Goal: Transaction & Acquisition: Purchase product/service

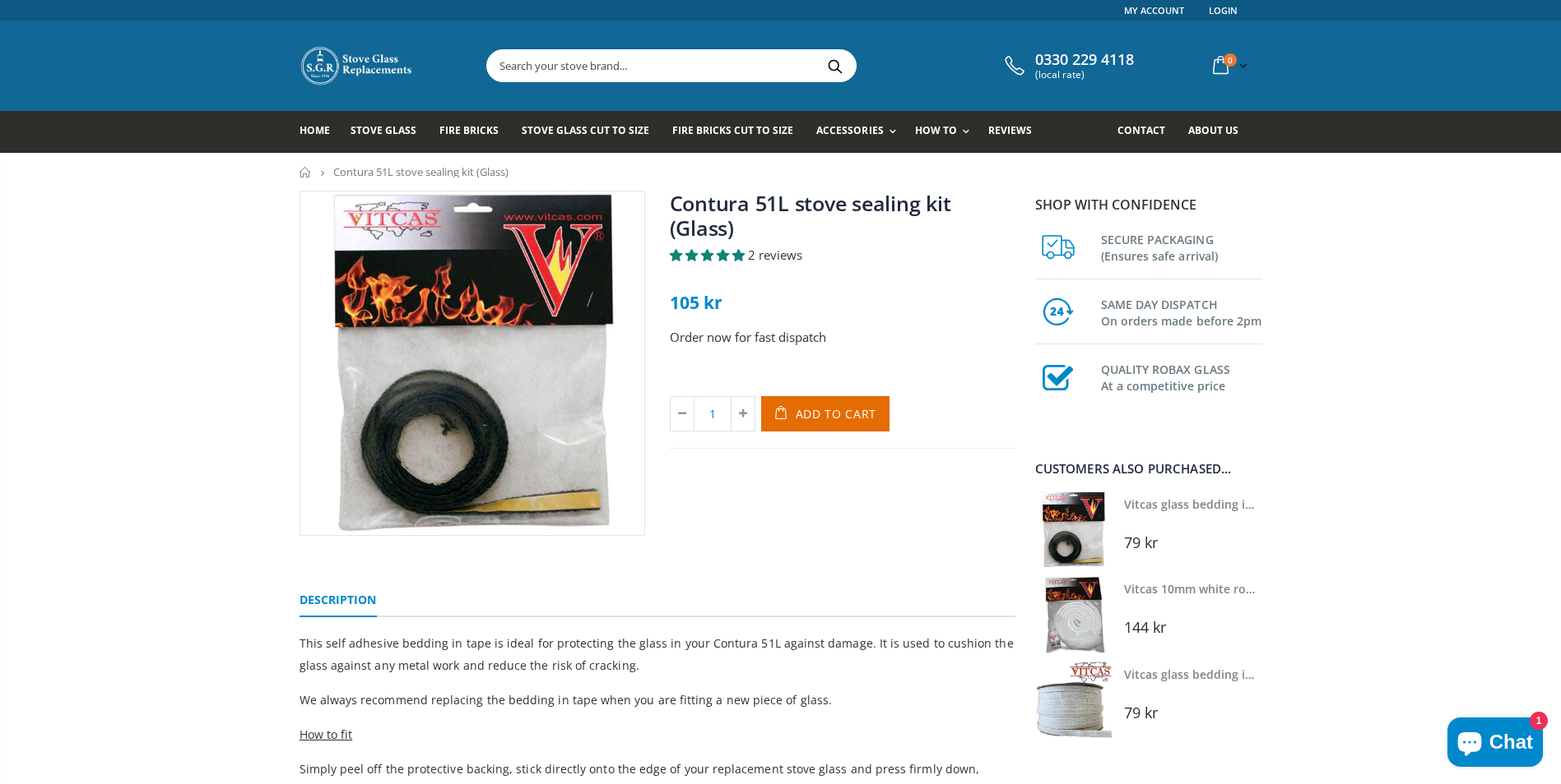
click at [539, 429] on img at bounding box center [472, 363] width 344 height 344
click at [950, 704] on img at bounding box center [1072, 699] width 76 height 76
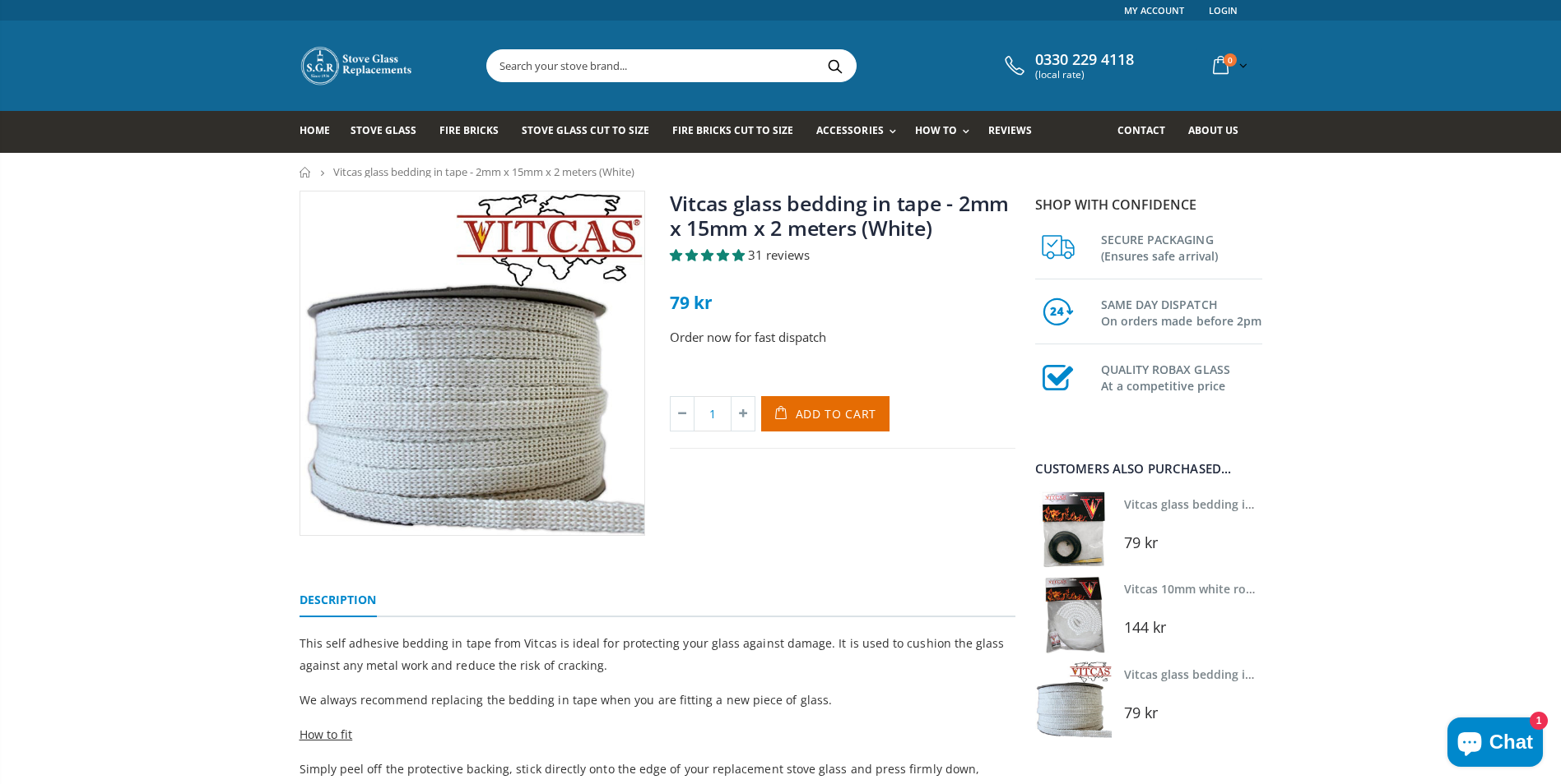
click at [1061, 629] on img at bounding box center [1072, 614] width 76 height 76
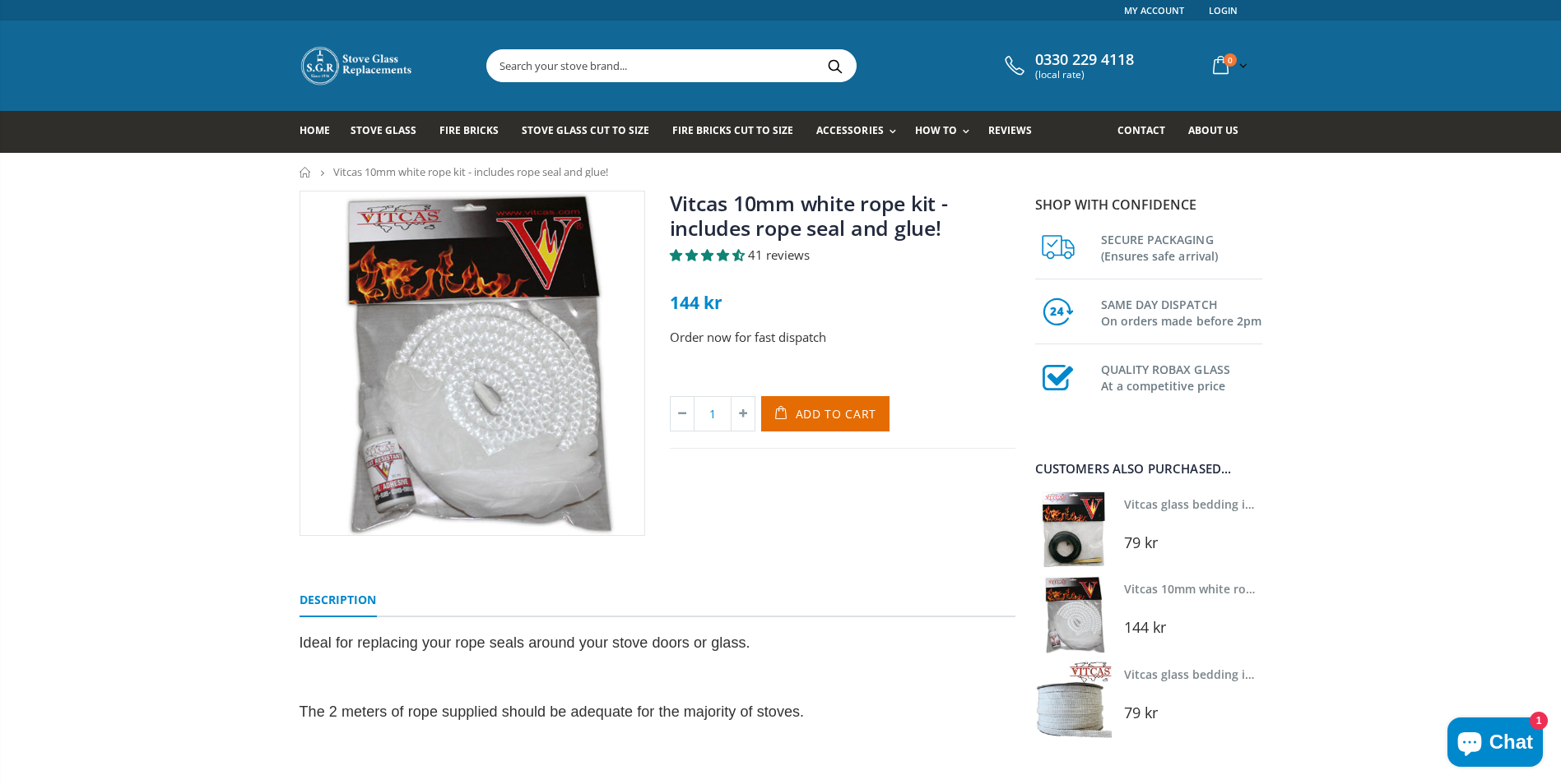
click at [1070, 549] on img at bounding box center [1072, 529] width 76 height 76
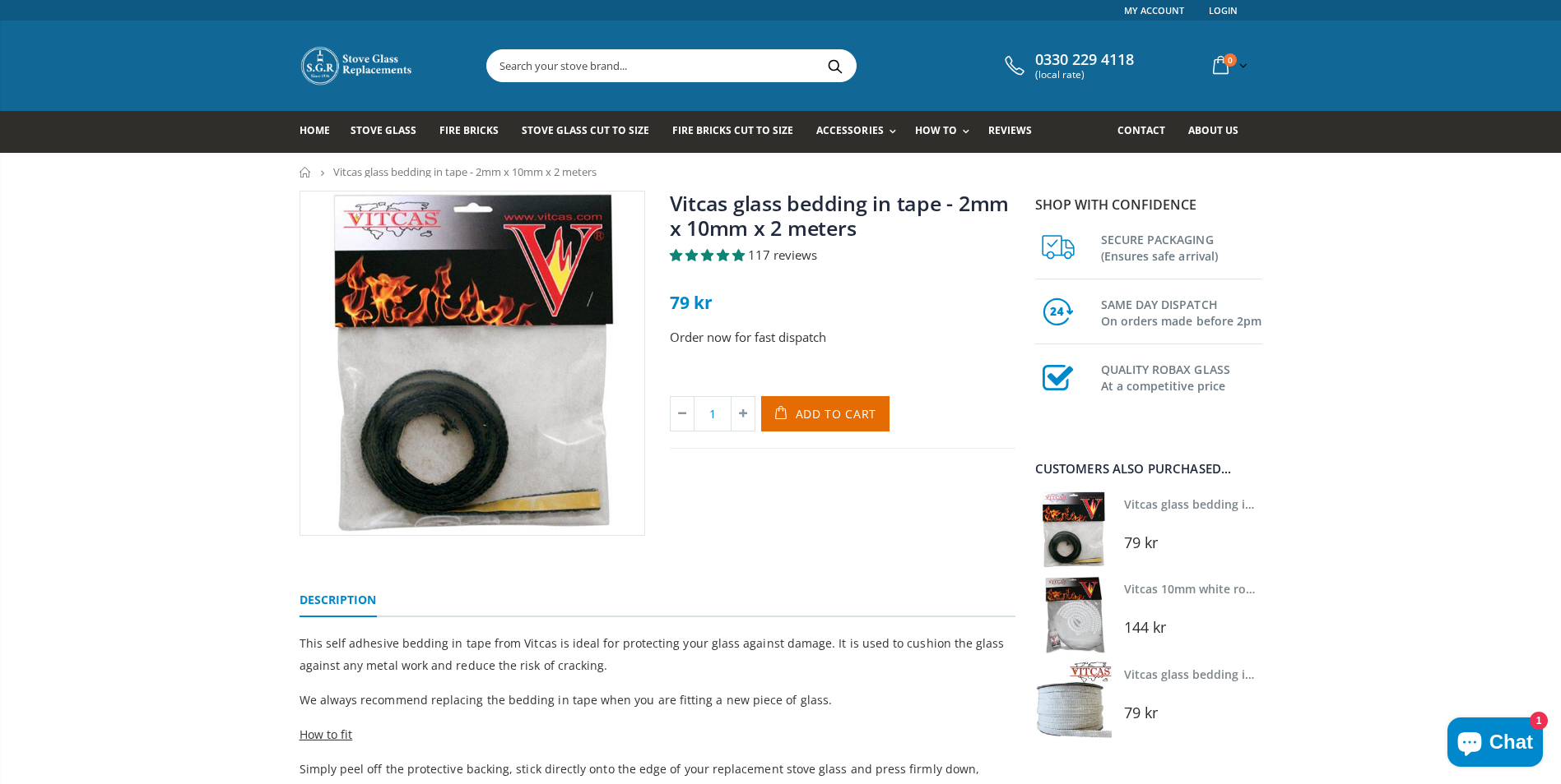
click at [438, 173] on span "Vitcas glass bedding in tape - 2mm x 10mm x 2 meters" at bounding box center [465, 172] width 264 height 15
click at [561, 74] on input "text" at bounding box center [763, 66] width 552 height 32
paste input "tätningen"
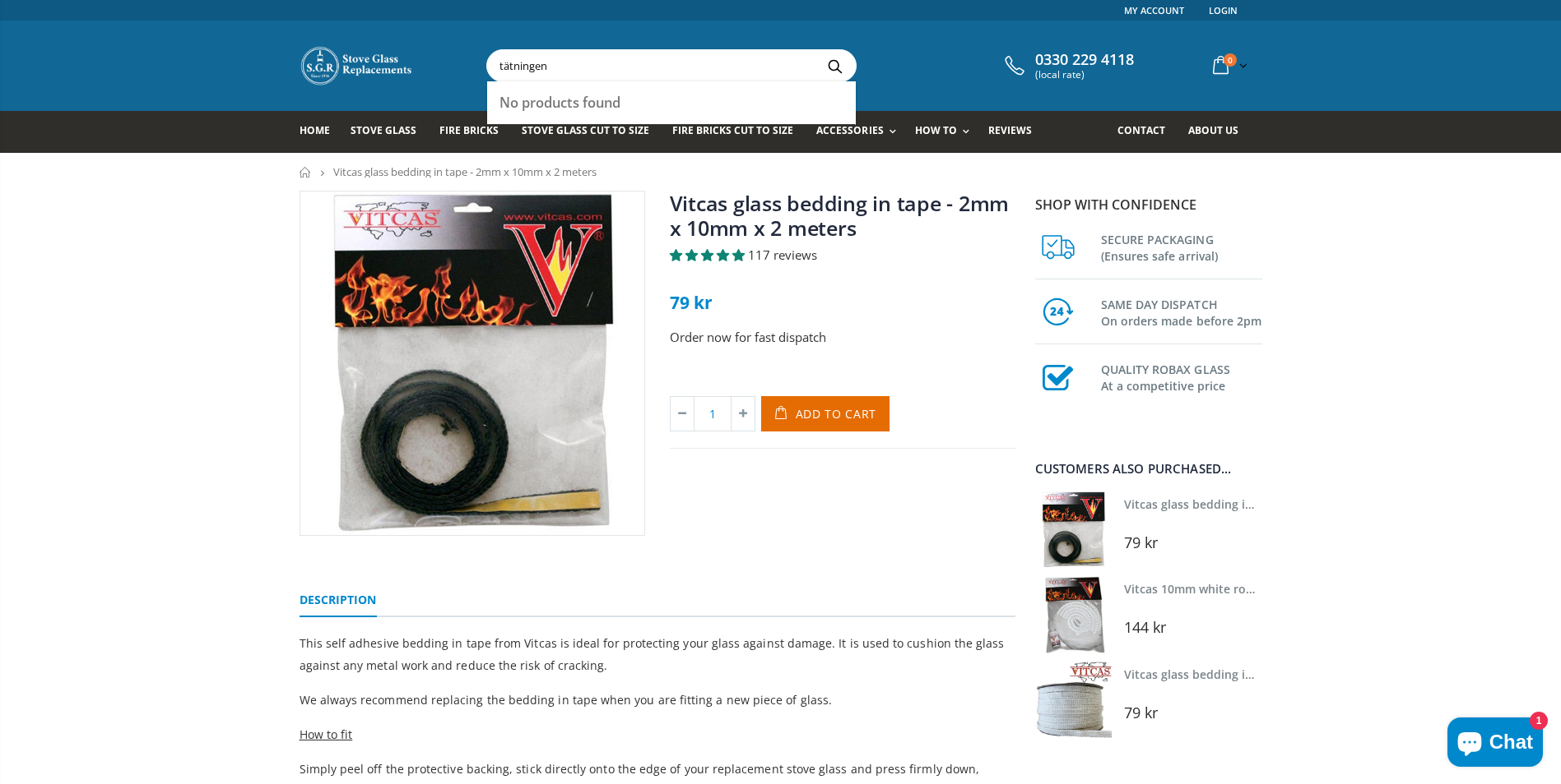
type input "tätningen"
click at [817, 50] on button "Search" at bounding box center [835, 66] width 37 height 32
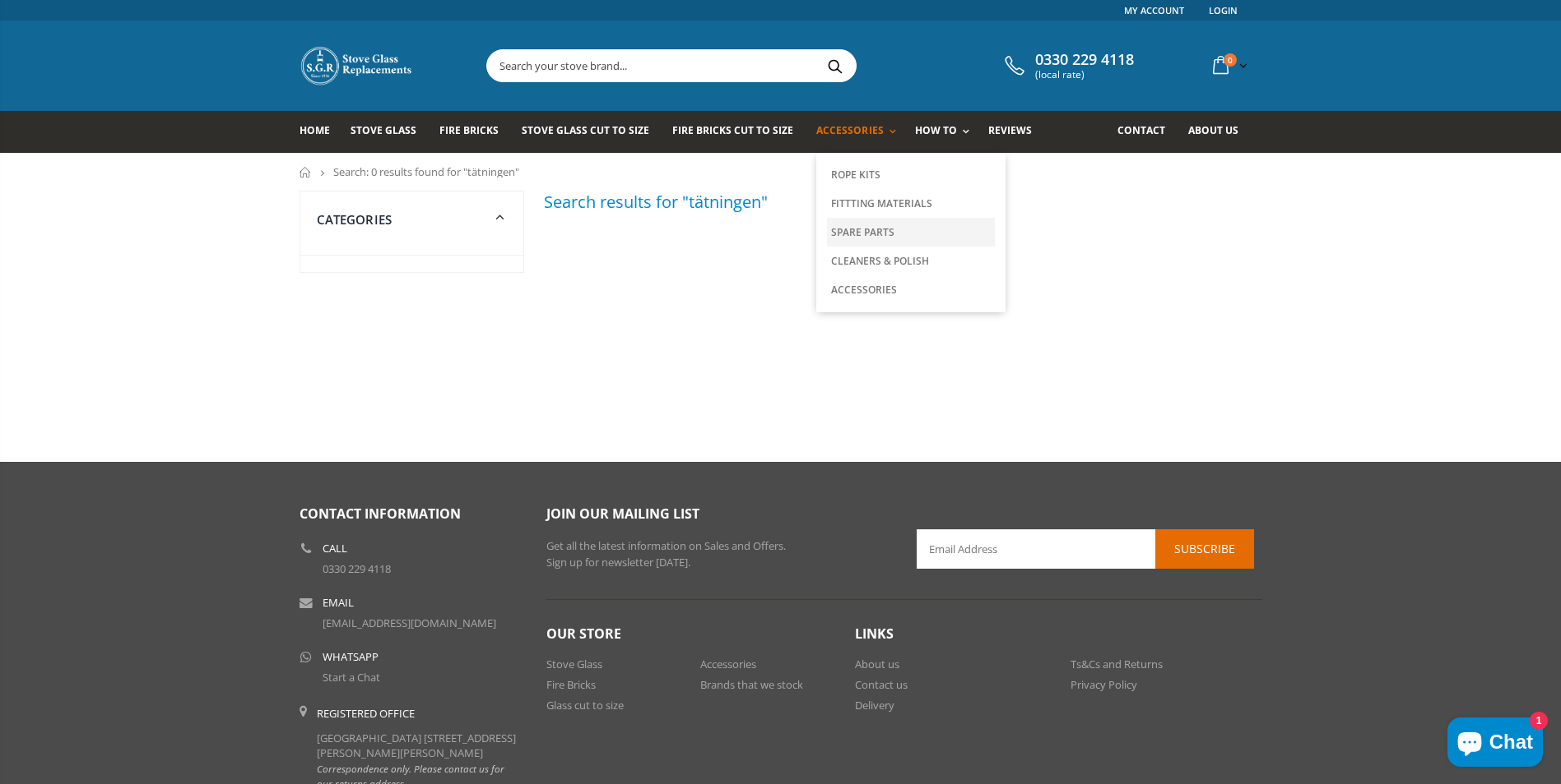
click at [848, 234] on link "Spare Parts" at bounding box center [911, 232] width 168 height 29
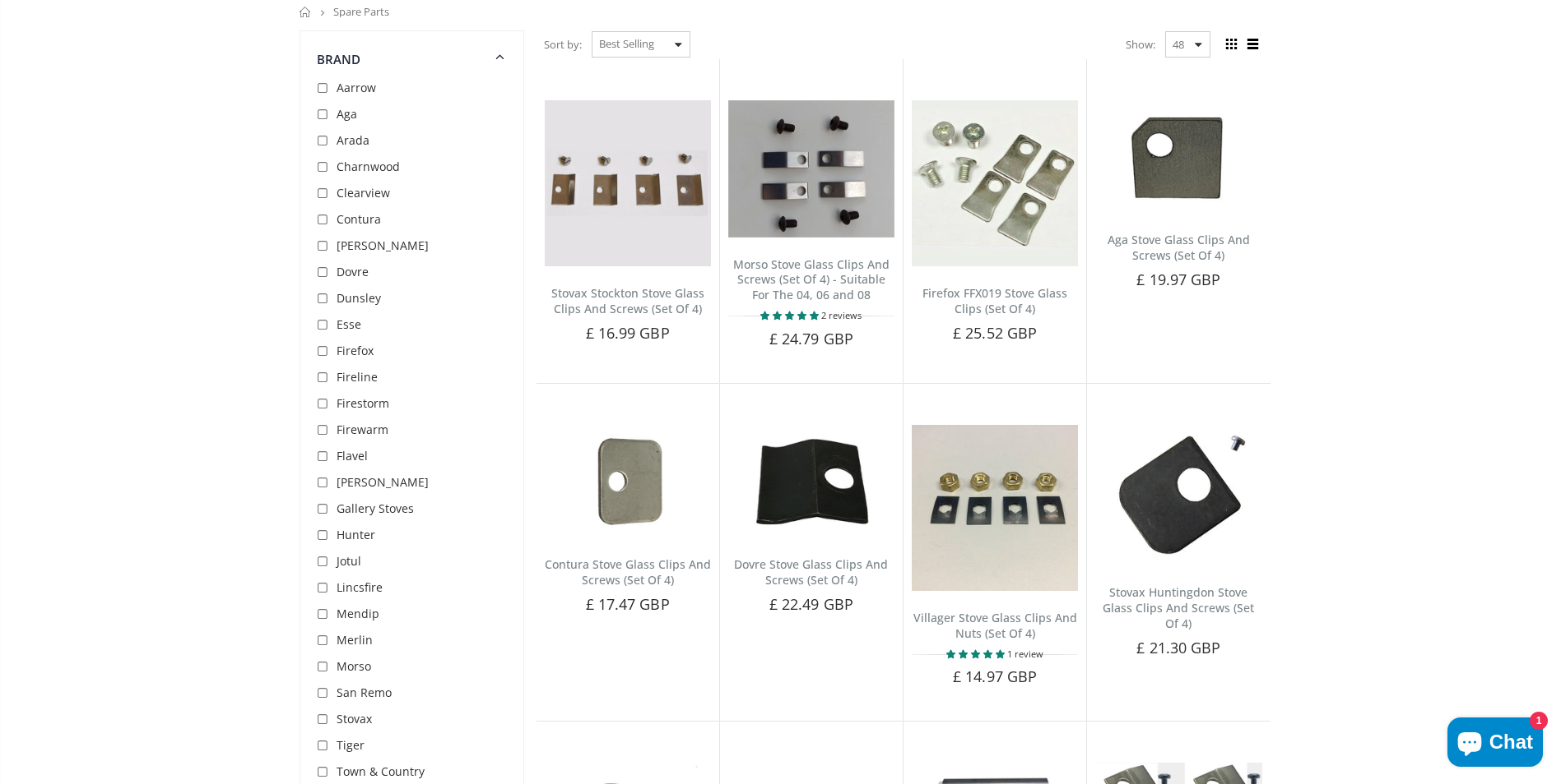
scroll to position [164, 0]
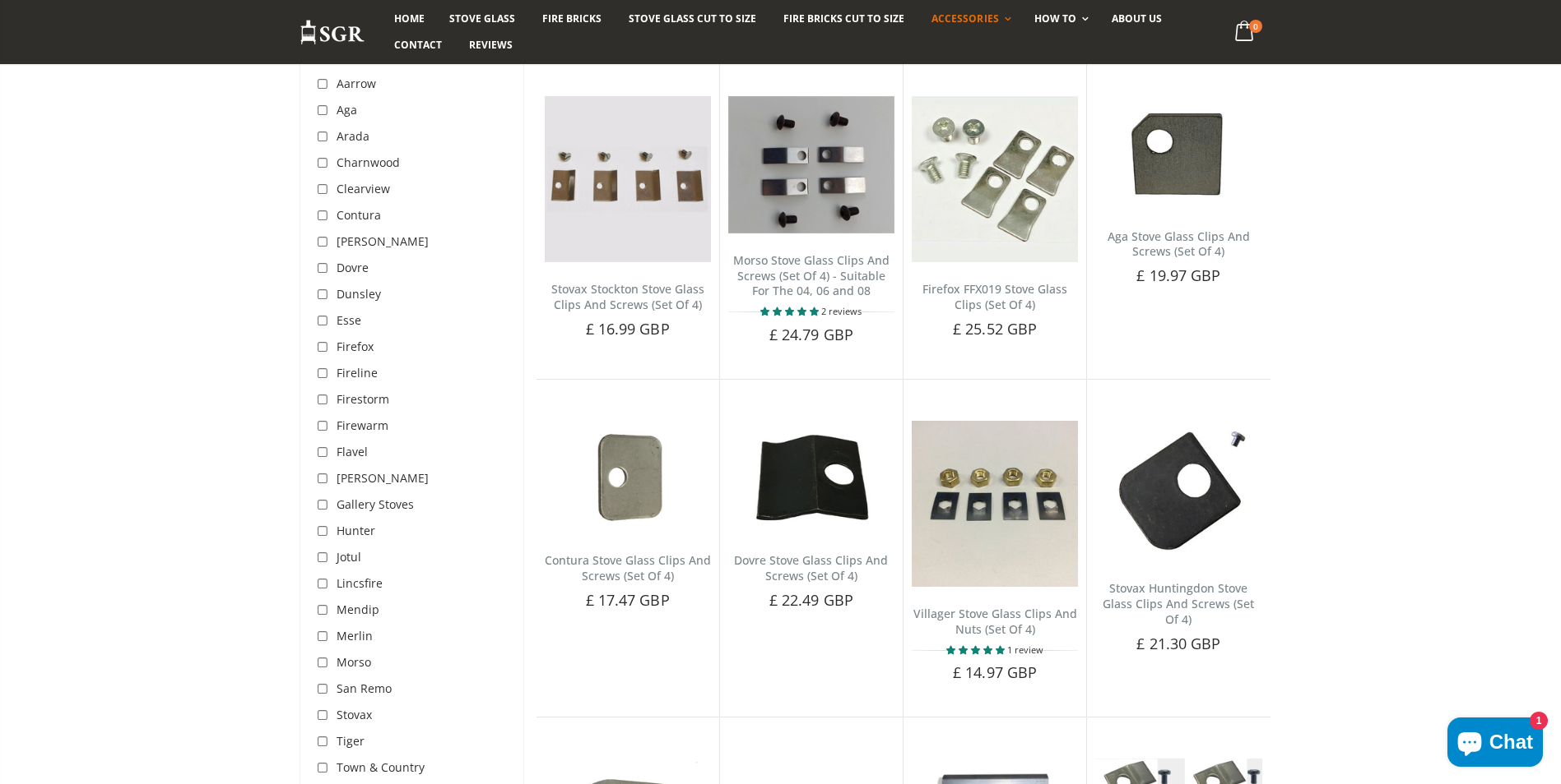
click at [323, 216] on input "checkbox" at bounding box center [325, 216] width 17 height 17
checkbox input "true"
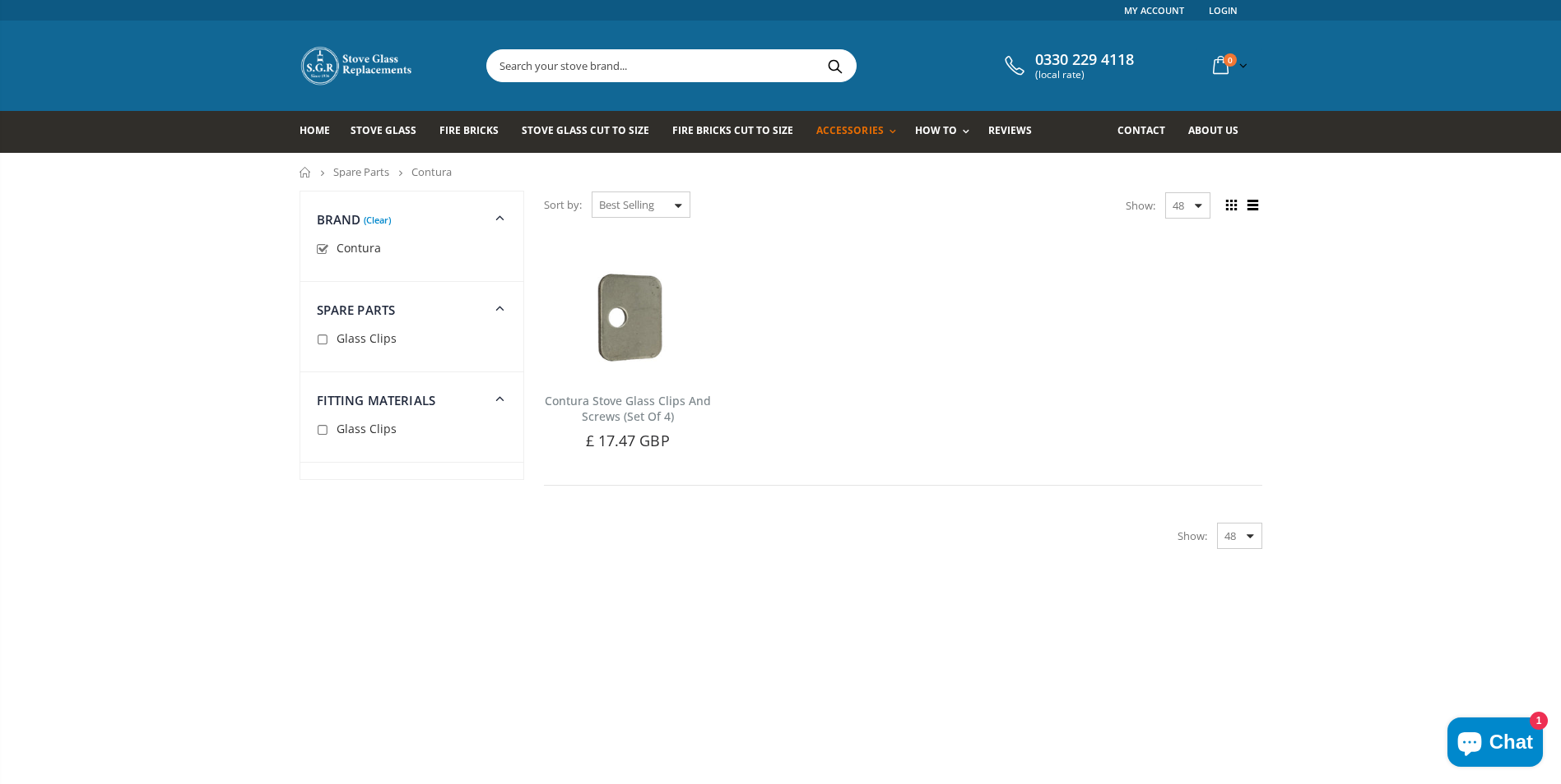
click at [354, 172] on link "Spare Parts" at bounding box center [362, 172] width 56 height 15
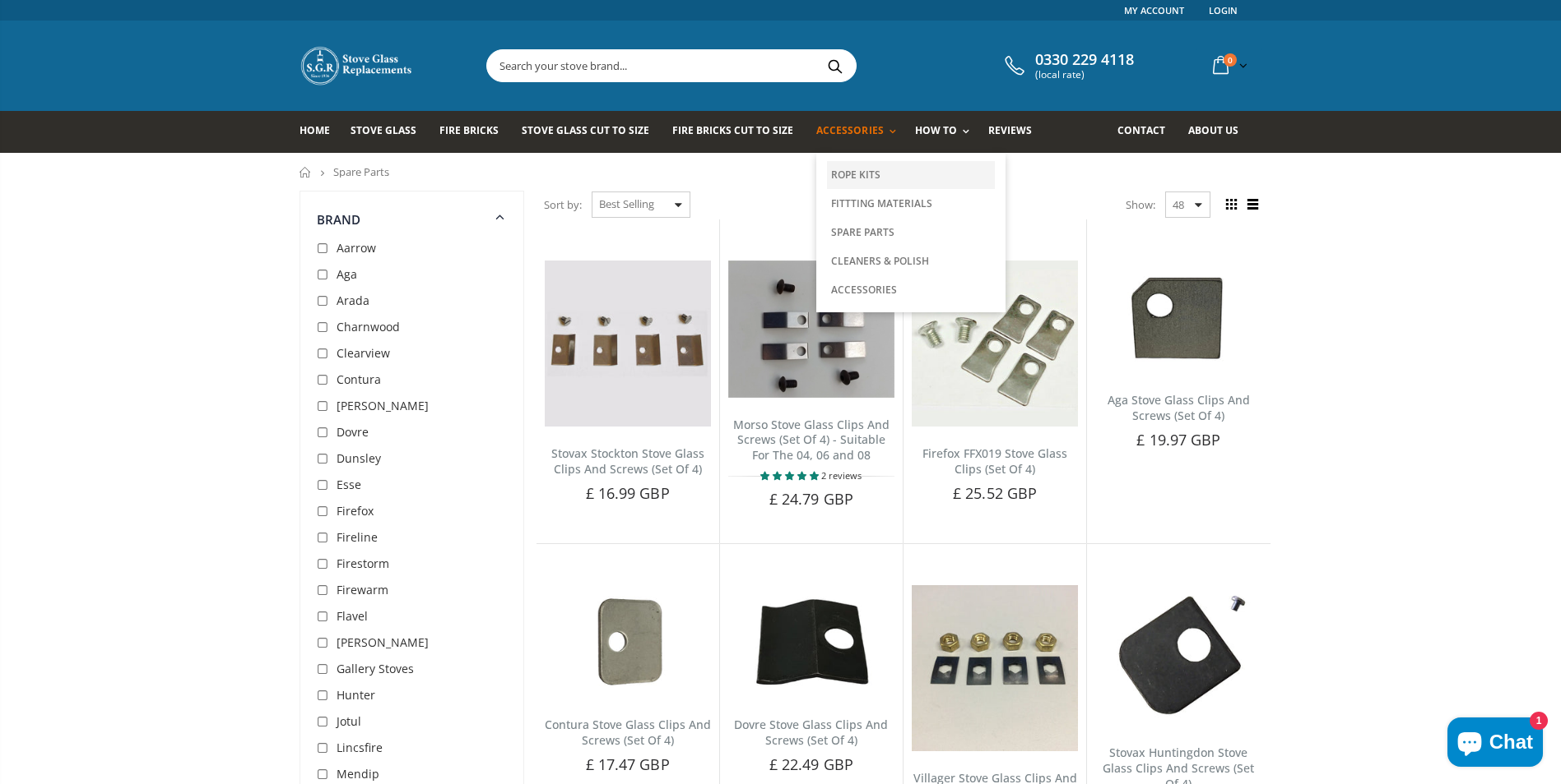
click at [853, 178] on link "Rope Kits" at bounding box center [911, 175] width 168 height 28
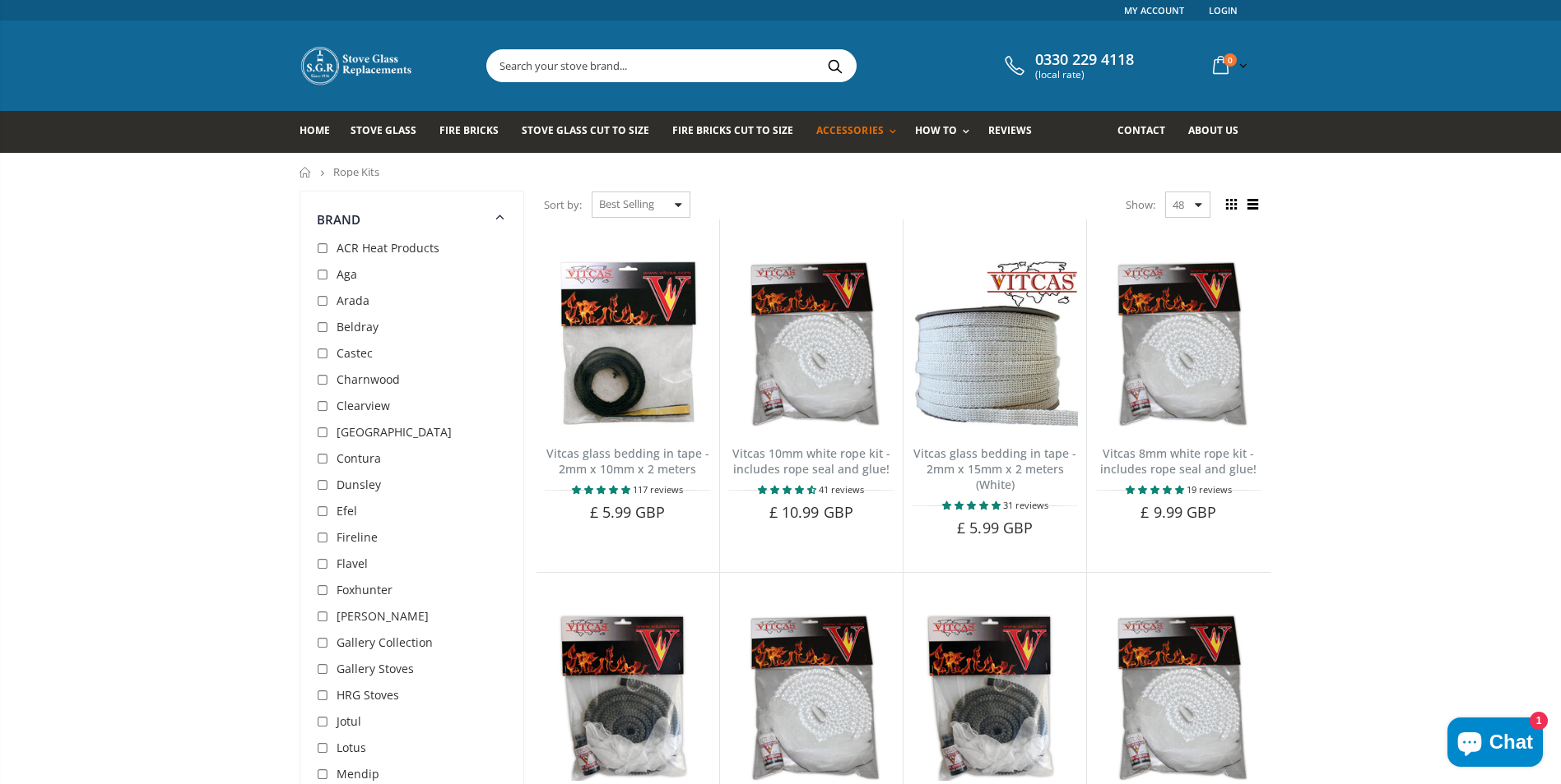
drag, startPoint x: 324, startPoint y: 458, endPoint x: 319, endPoint y: 466, distance: 9.4
click at [322, 458] on input "checkbox" at bounding box center [325, 459] width 17 height 17
checkbox input "true"
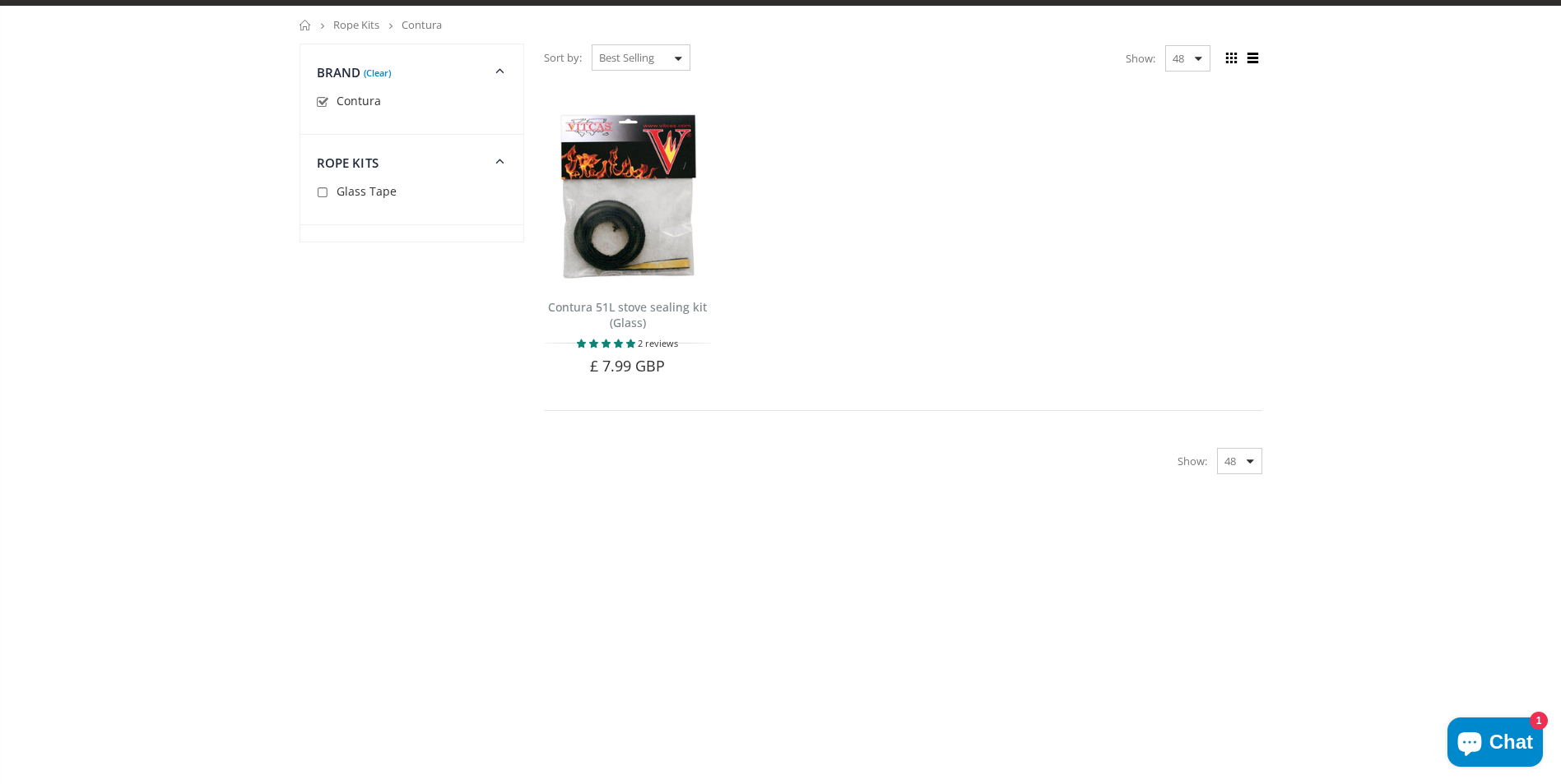
scroll to position [26, 0]
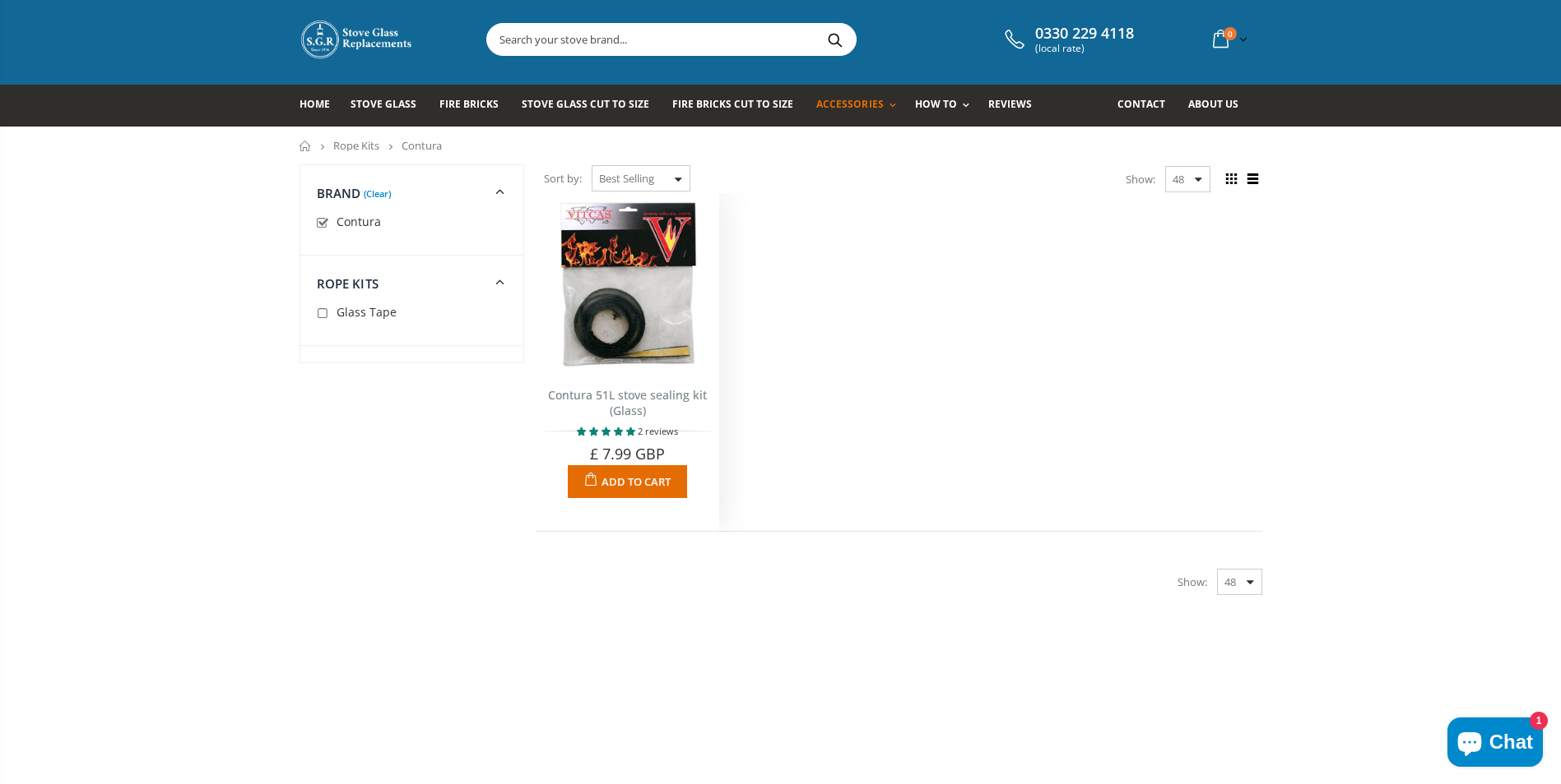
click at [635, 347] on img at bounding box center [628, 284] width 166 height 166
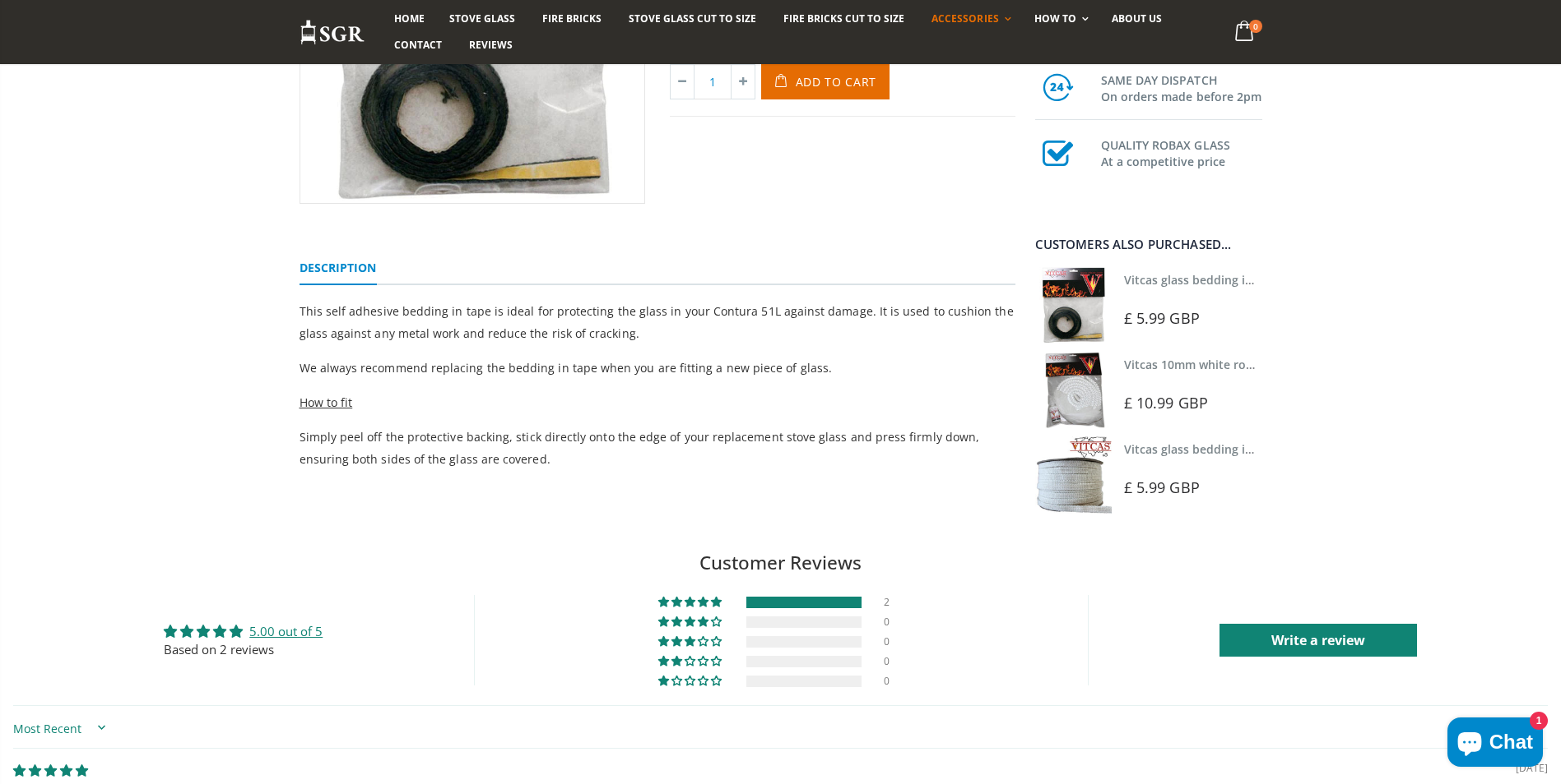
scroll to position [494, 0]
